Goal: Transaction & Acquisition: Purchase product/service

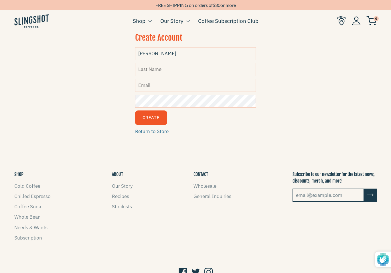
type input "Christina"
type input "Wells"
type input "[EMAIL_ADDRESS][DOMAIN_NAME]"
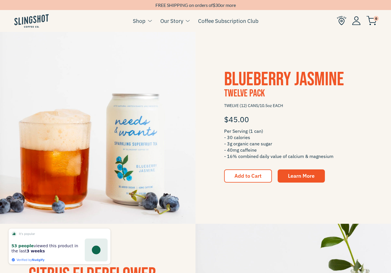
scroll to position [289, 0]
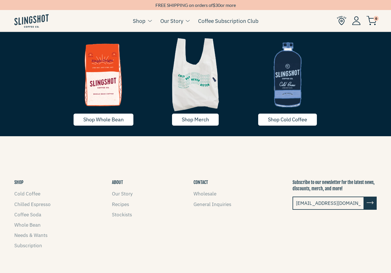
scroll to position [943, 0]
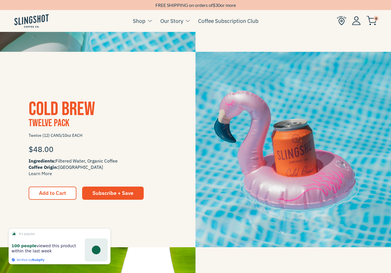
scroll to position [475, 0]
